Goal: Transaction & Acquisition: Purchase product/service

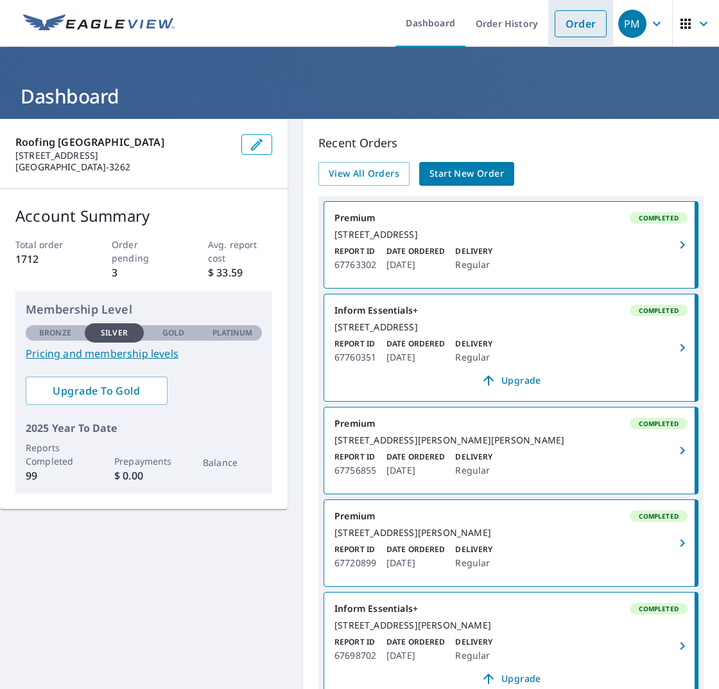
click at [586, 28] on link "Order" at bounding box center [581, 23] width 52 height 27
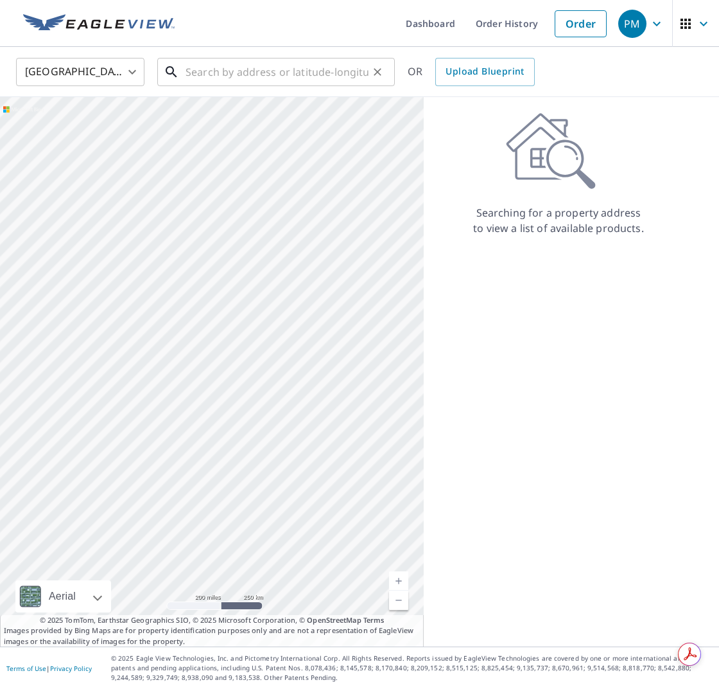
click at [200, 64] on input "text" at bounding box center [277, 72] width 183 height 36
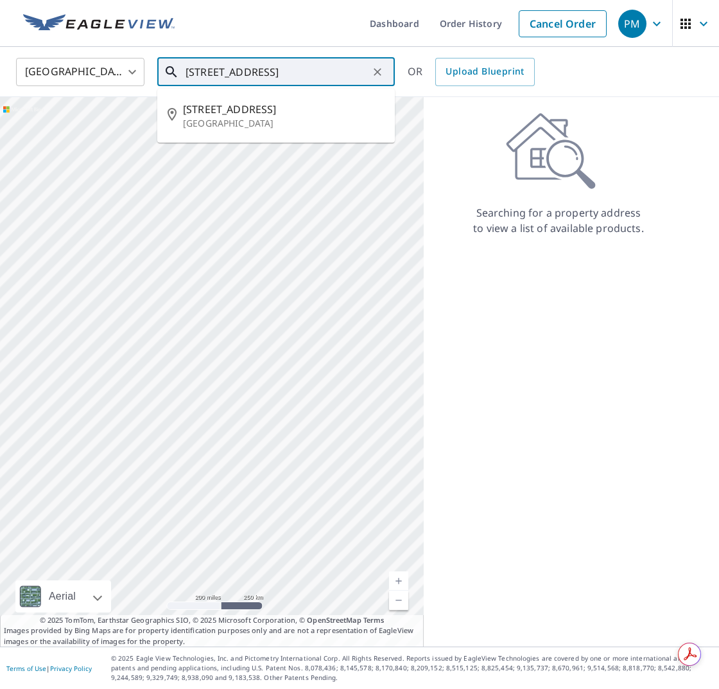
click at [261, 121] on p "[GEOGRAPHIC_DATA]" at bounding box center [284, 123] width 202 height 13
type input "[STREET_ADDRESS]"
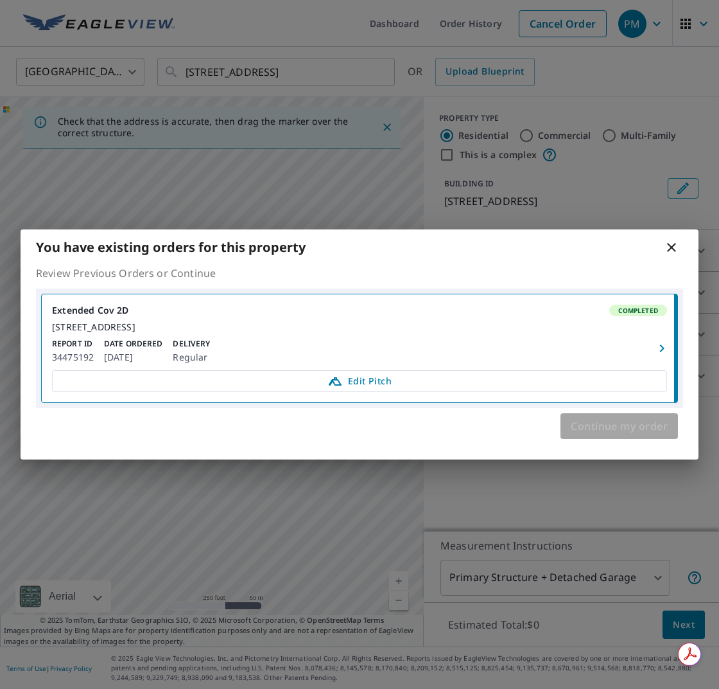
click at [650, 433] on span "Continue my order" at bounding box center [619, 426] width 97 height 18
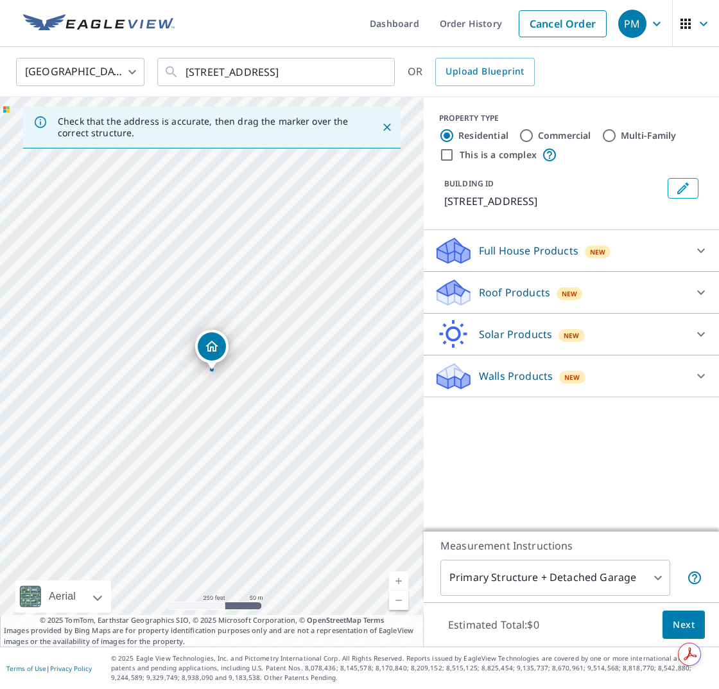
click at [511, 254] on p "Full House Products" at bounding box center [529, 250] width 100 height 15
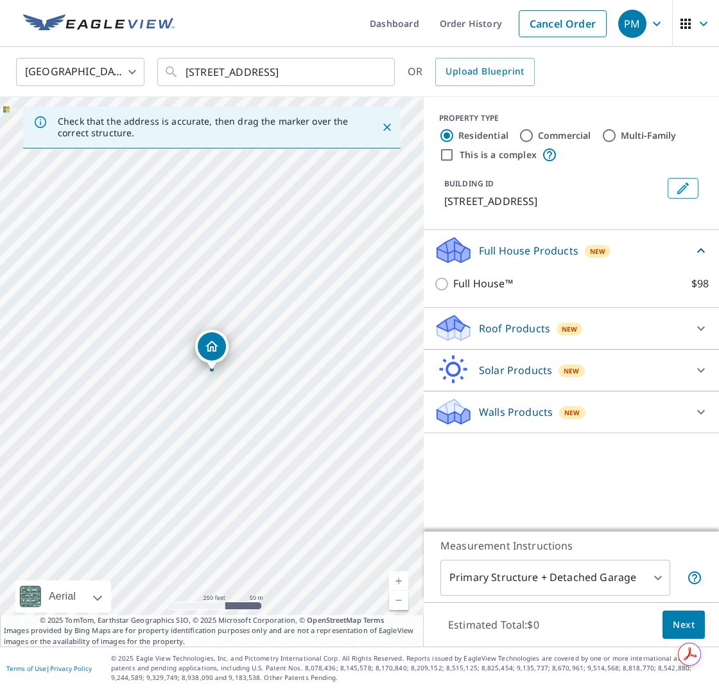
click at [516, 323] on p "Roof Products" at bounding box center [514, 327] width 71 height 15
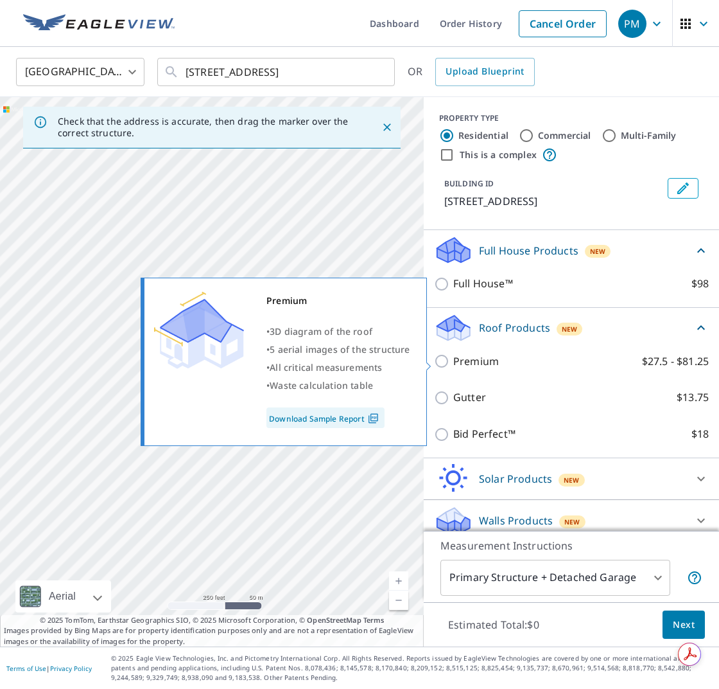
click at [493, 358] on p "Premium" at bounding box center [476, 361] width 46 height 16
click at [453, 358] on input "Premium $27.5 - $81.25" at bounding box center [443, 360] width 19 height 15
checkbox input "true"
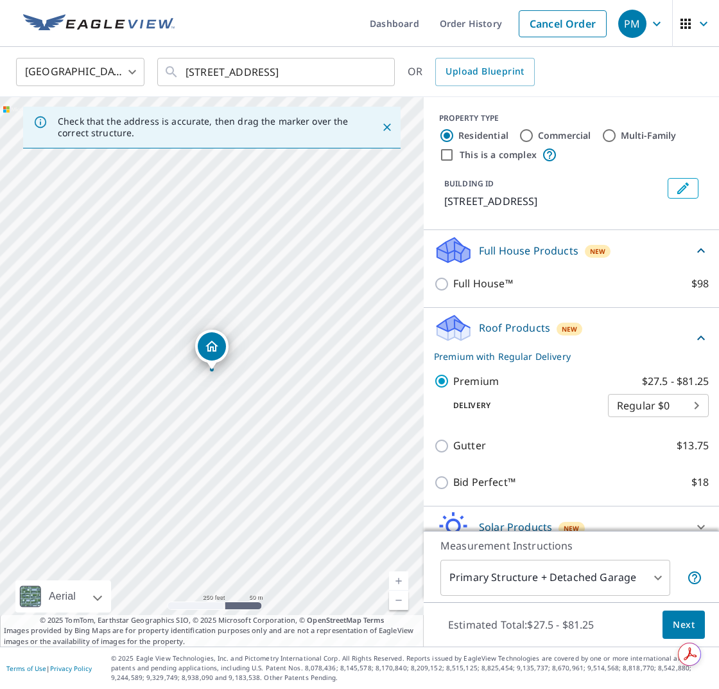
click at [677, 620] on span "Next" at bounding box center [684, 625] width 22 height 16
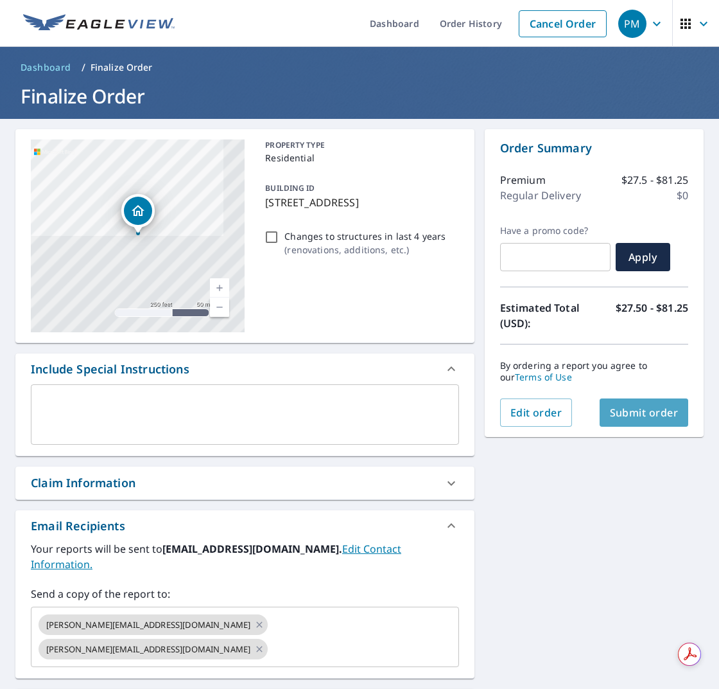
click at [660, 419] on button "Submit order" at bounding box center [644, 412] width 89 height 28
checkbox input "true"
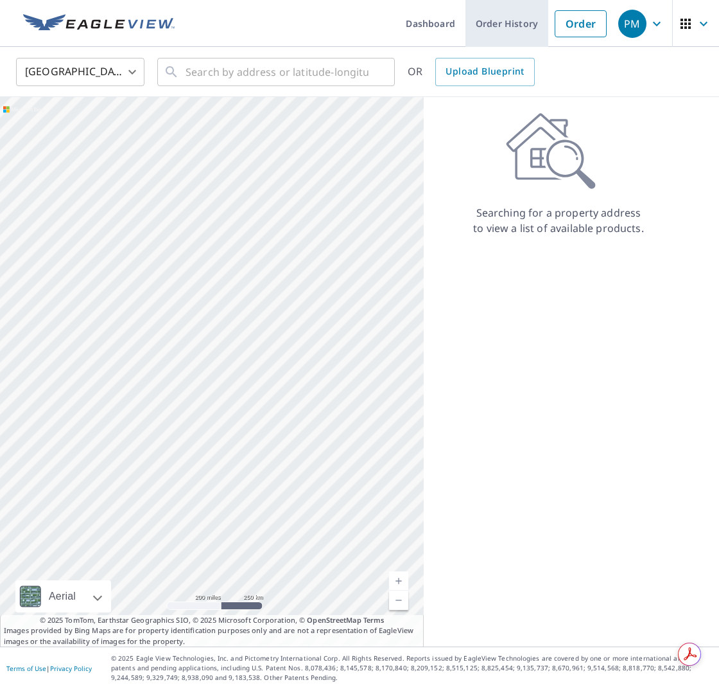
click at [525, 17] on link "Order History" at bounding box center [507, 23] width 83 height 47
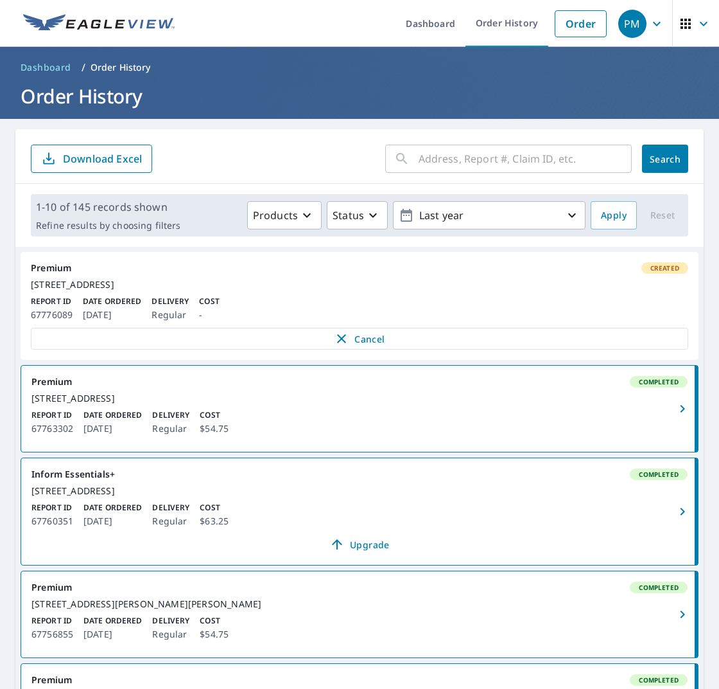
click at [464, 290] on div "[STREET_ADDRESS]" at bounding box center [360, 285] width 658 height 12
